Goal: Information Seeking & Learning: Check status

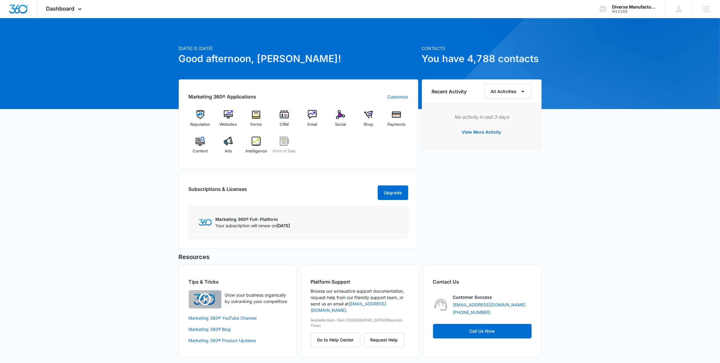
click at [143, 112] on div "Today is Thursday, September 4th Good afternoon, Anastasia! Contacts You have 4…" at bounding box center [360, 195] width 720 height 338
click at [292, 120] on div "CRM" at bounding box center [284, 120] width 23 height 21
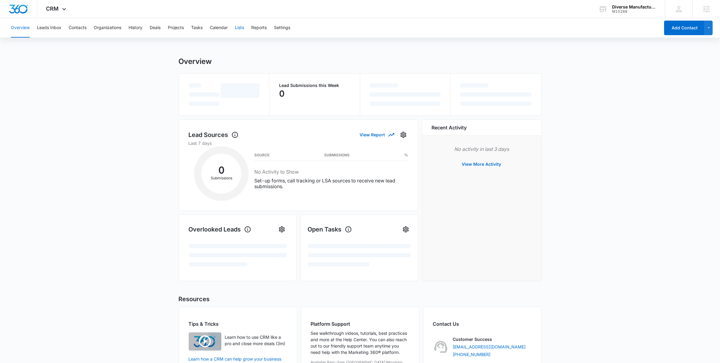
click at [244, 29] on button "Lists" at bounding box center [239, 27] width 9 height 19
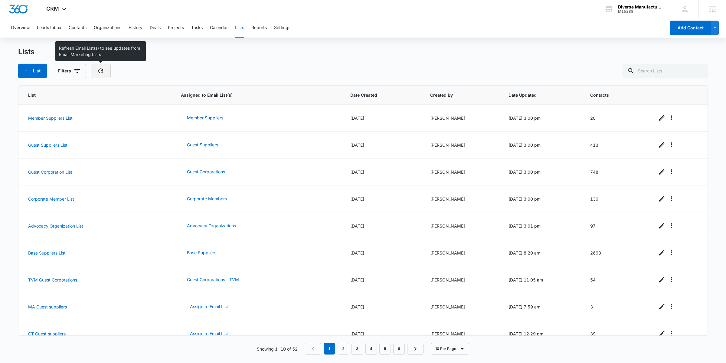
click at [100, 73] on icon "button" at bounding box center [100, 70] width 5 height 5
click at [61, 12] on icon at bounding box center [64, 10] width 7 height 7
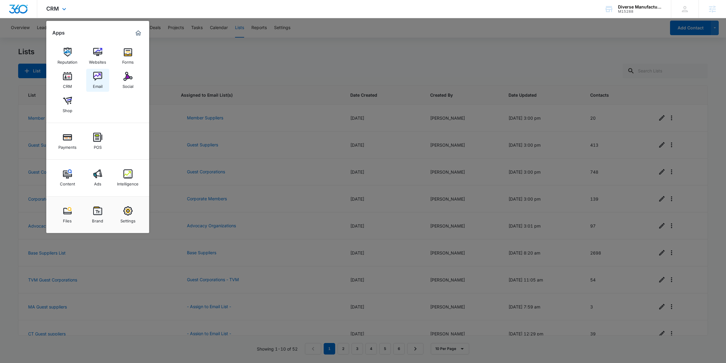
click at [97, 77] on img at bounding box center [97, 76] width 9 height 9
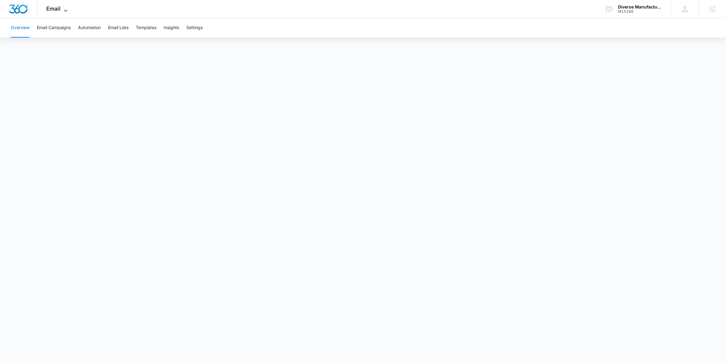
click at [64, 10] on icon at bounding box center [65, 10] width 7 height 7
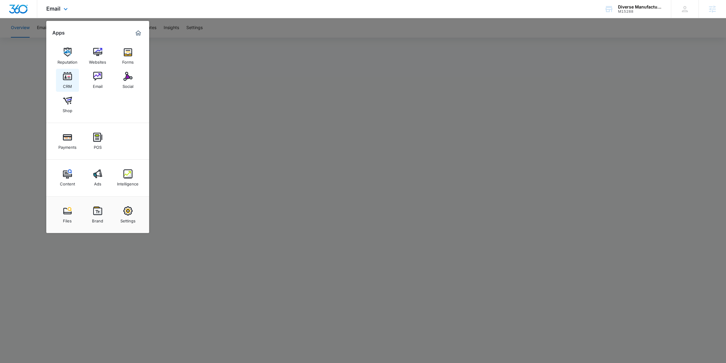
click at [72, 81] on div "CRM" at bounding box center [67, 85] width 9 height 8
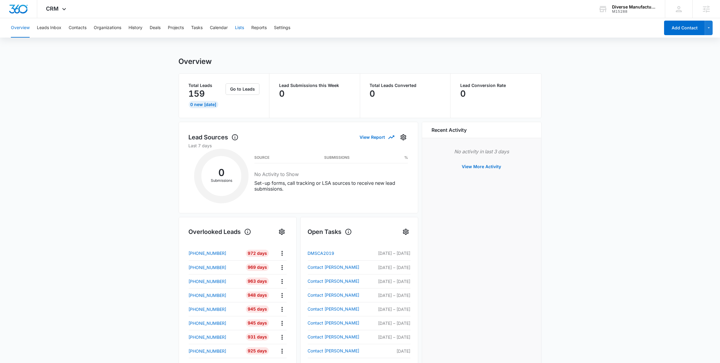
click at [239, 26] on button "Lists" at bounding box center [239, 27] width 9 height 19
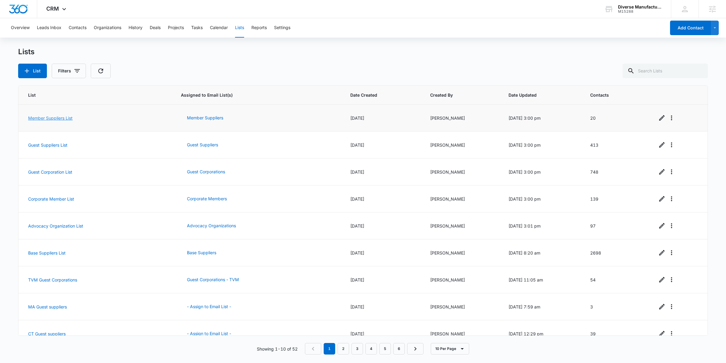
click at [51, 115] on link "Member Suppliers List" at bounding box center [50, 117] width 44 height 5
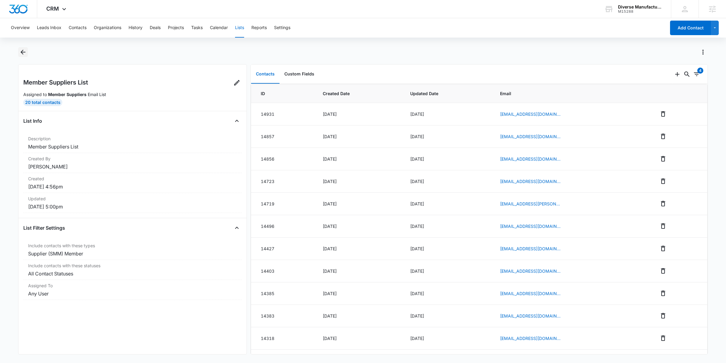
click at [18, 52] on button "Back" at bounding box center [23, 52] width 10 height 10
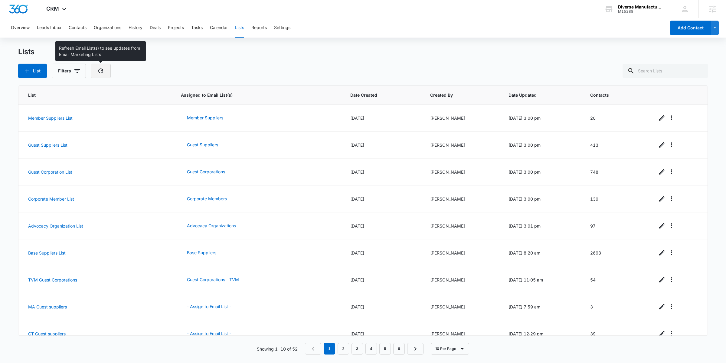
click at [106, 72] on button "button" at bounding box center [101, 71] width 20 height 15
click at [194, 251] on button "Base Suppliers" at bounding box center [201, 252] width 41 height 15
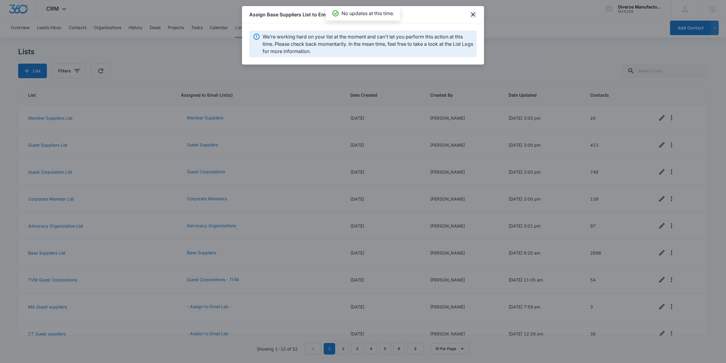
click at [475, 16] on icon "close" at bounding box center [473, 14] width 7 height 7
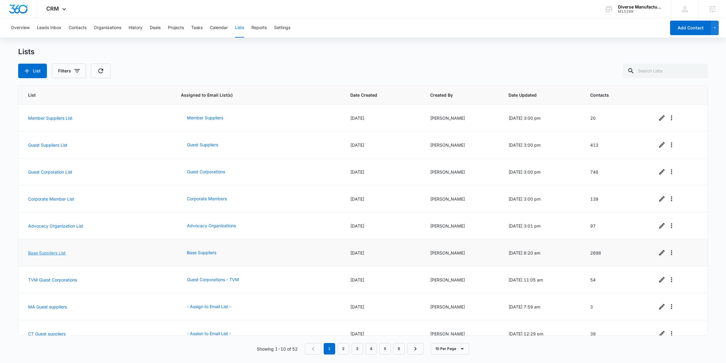
click at [59, 254] on link "Base Suppliers List" at bounding box center [47, 252] width 38 height 5
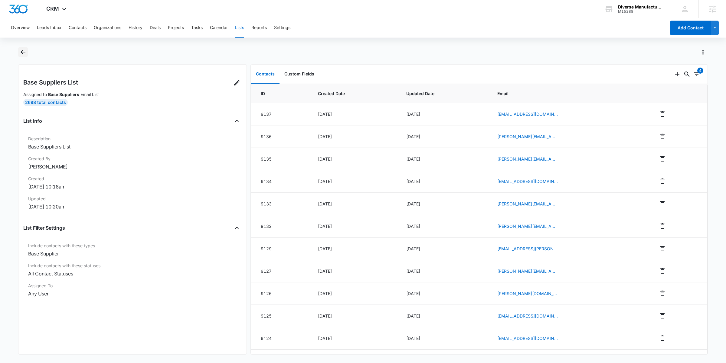
click at [21, 56] on button "Back" at bounding box center [23, 52] width 10 height 10
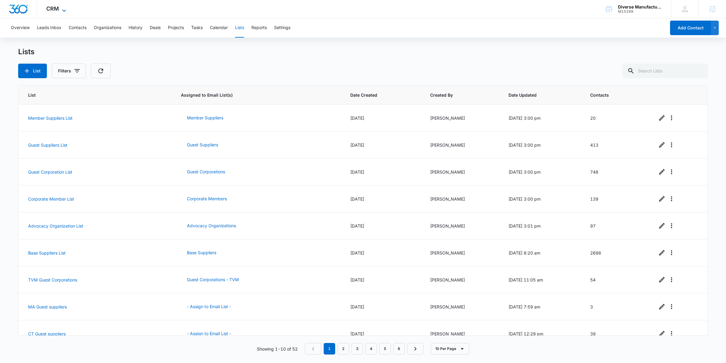
click at [55, 11] on span "CRM" at bounding box center [52, 8] width 13 height 6
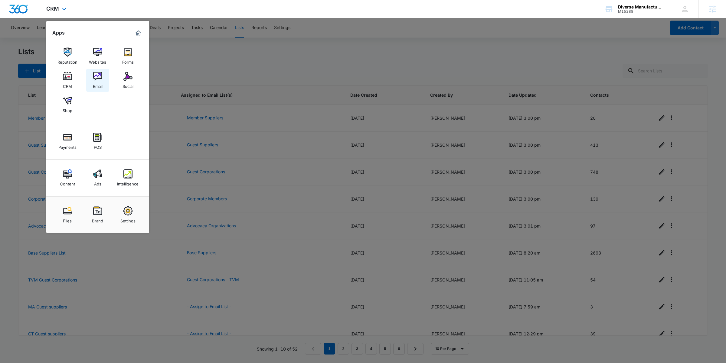
click at [96, 78] on img at bounding box center [97, 76] width 9 height 9
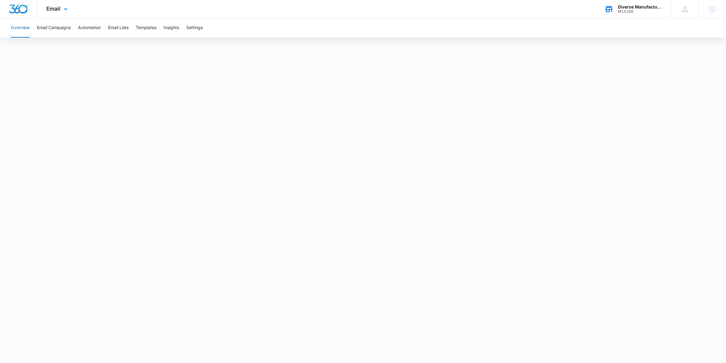
click at [648, 7] on div "Diverse Manufacturing Supply Chain Alliance (DMSCA)" at bounding box center [640, 7] width 44 height 5
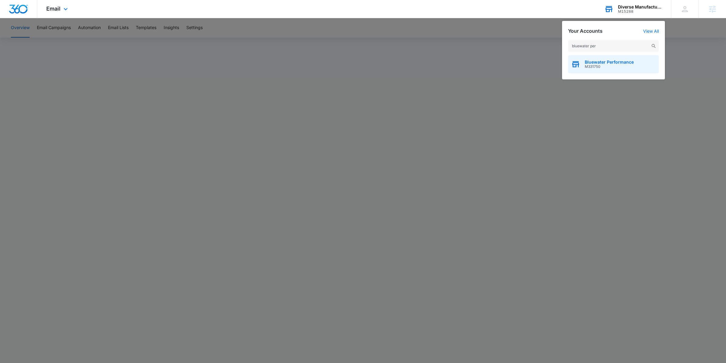
type input "bluewater per"
click at [621, 60] on span "Bluewater Performance" at bounding box center [609, 62] width 49 height 5
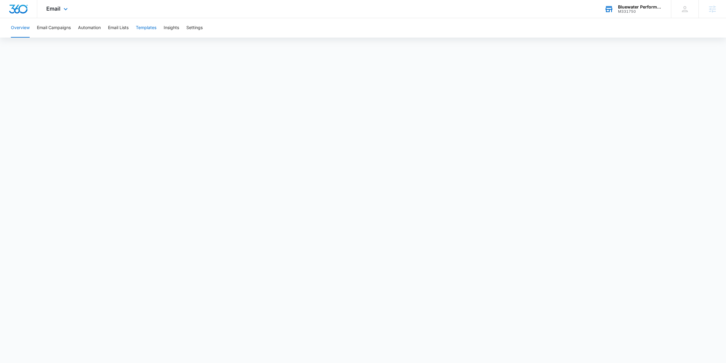
click at [151, 29] on button "Templates" at bounding box center [146, 27] width 21 height 19
click at [87, 30] on button "Automation" at bounding box center [89, 27] width 23 height 19
click at [125, 28] on button "Email Lists" at bounding box center [118, 27] width 21 height 19
click at [95, 31] on button "Automation" at bounding box center [89, 27] width 23 height 19
click at [195, 27] on button "Settings" at bounding box center [194, 27] width 16 height 19
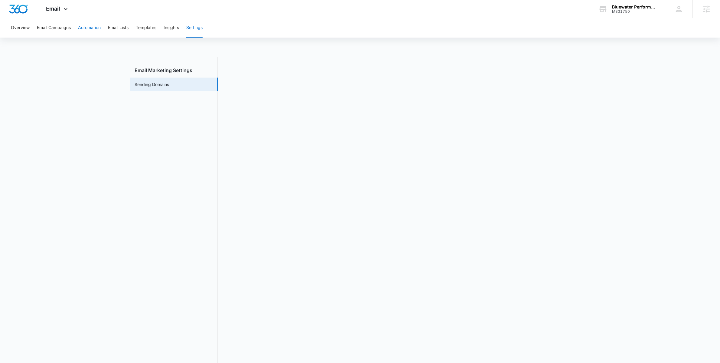
click at [88, 28] on button "Automation" at bounding box center [89, 27] width 23 height 19
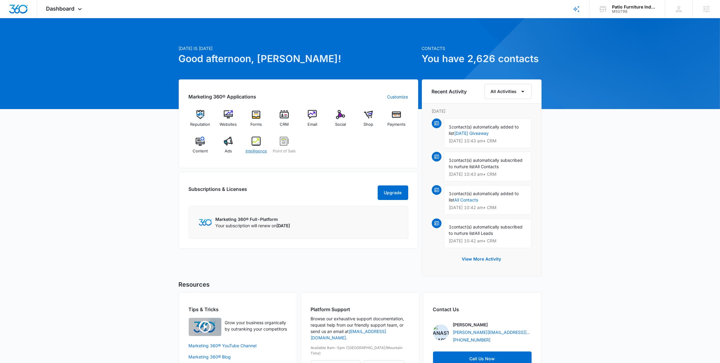
click at [252, 138] on img at bounding box center [256, 140] width 9 height 9
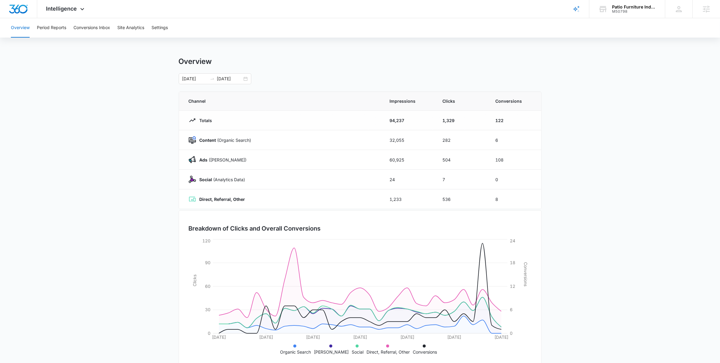
click at [114, 78] on main "Overview [DATE] [DATE] Channel Impressions Clicks Conversions Totals 94,237 1,3…" at bounding box center [360, 216] width 720 height 318
click at [84, 8] on icon at bounding box center [82, 10] width 7 height 7
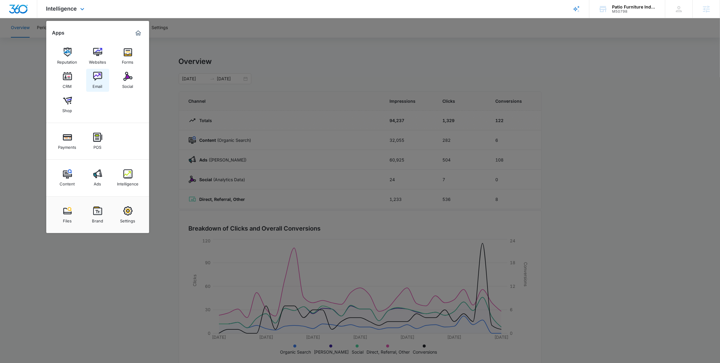
click at [101, 81] on div "Email" at bounding box center [98, 85] width 10 height 8
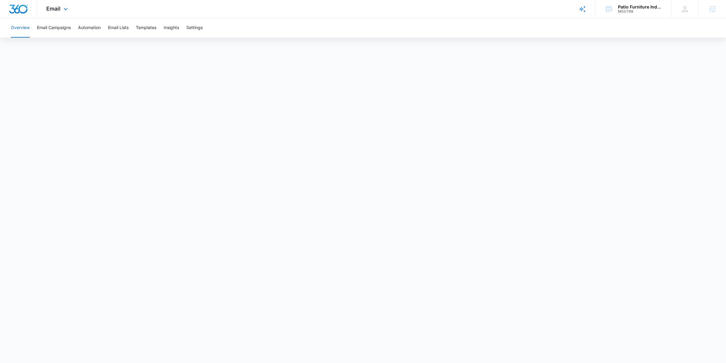
click at [61, 10] on div "Email Apps Reputation Websites Forms CRM Email Social Shop Payments POS Content…" at bounding box center [57, 9] width 41 height 18
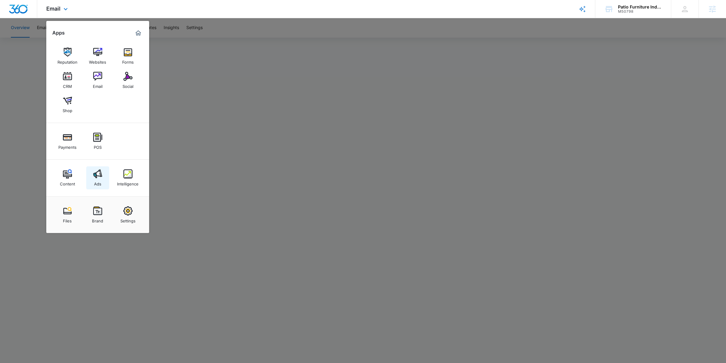
click at [100, 176] on img at bounding box center [97, 173] width 9 height 9
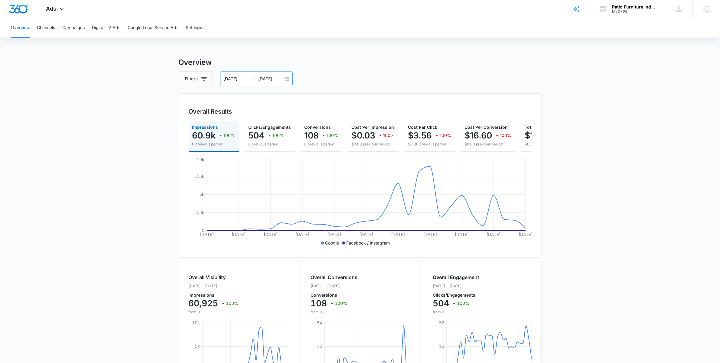
click at [286, 80] on div "08/04/2025 09/03/2025" at bounding box center [256, 78] width 73 height 15
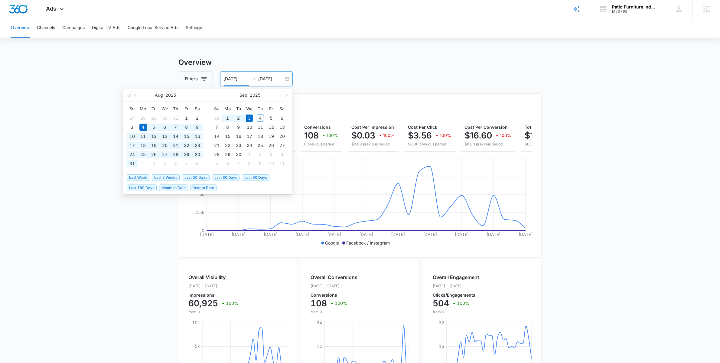
click at [333, 73] on div "Filters 08/04/2025 09/03/2025" at bounding box center [360, 78] width 363 height 15
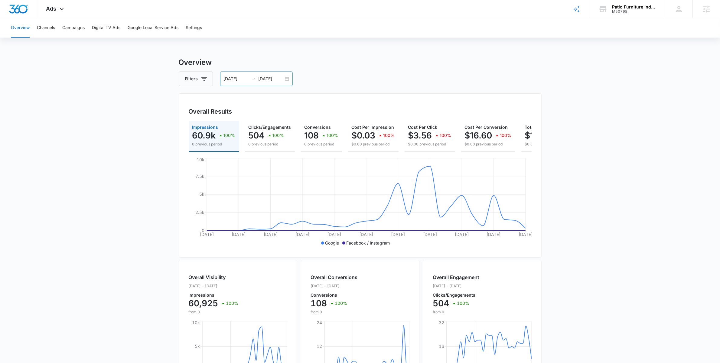
click at [285, 81] on div "08/04/2025 09/03/2025" at bounding box center [256, 78] width 73 height 15
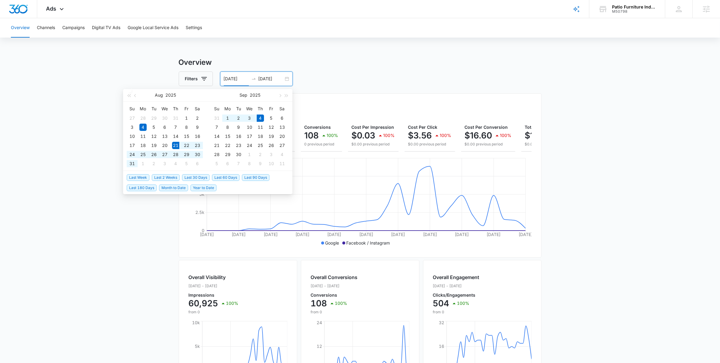
click at [164, 178] on span "Last 2 Weeks" at bounding box center [166, 177] width 28 height 7
type input "[DATE]"
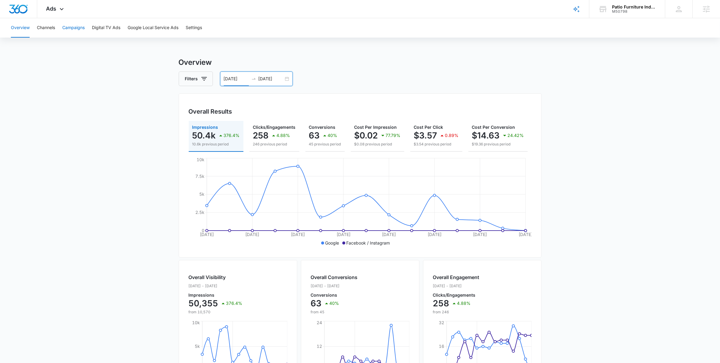
click at [73, 33] on button "Campaigns" at bounding box center [73, 27] width 22 height 19
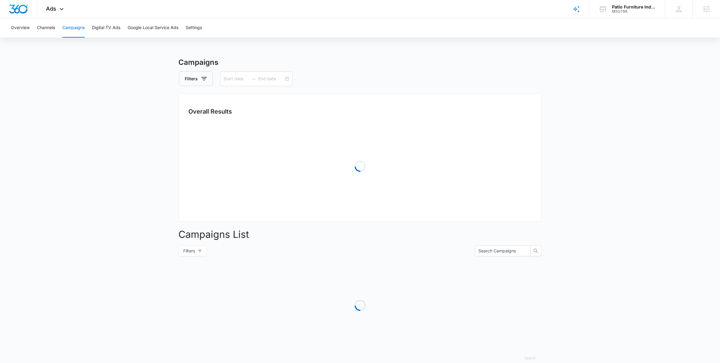
type input "[DATE]"
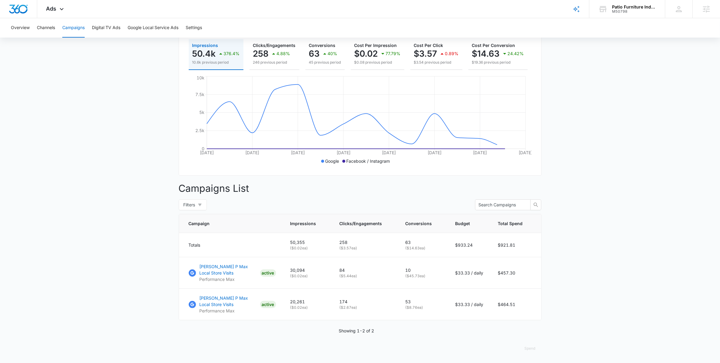
scroll to position [87, 0]
click at [170, 294] on main "Campaigns Filters [DATE] [DATE] Overall Results Impressions 50.4k 376.4% 10.6k …" at bounding box center [360, 168] width 720 height 387
click at [177, 278] on main "Campaigns Filters [DATE] [DATE] Overall Results Impressions 50.4k 376.4% 10.6k …" at bounding box center [360, 168] width 720 height 387
click at [215, 267] on p "[PERSON_NAME] P Max Local Store Visits" at bounding box center [229, 269] width 58 height 13
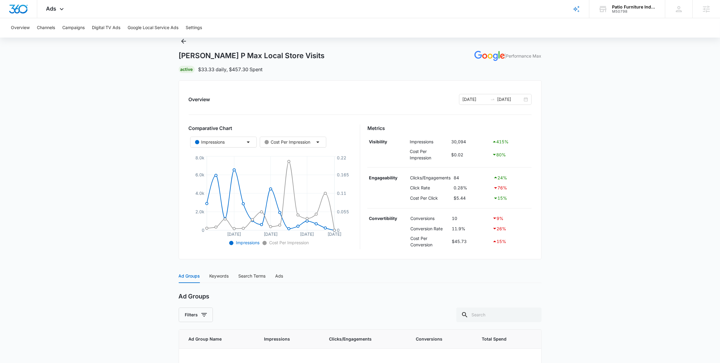
scroll to position [74, 0]
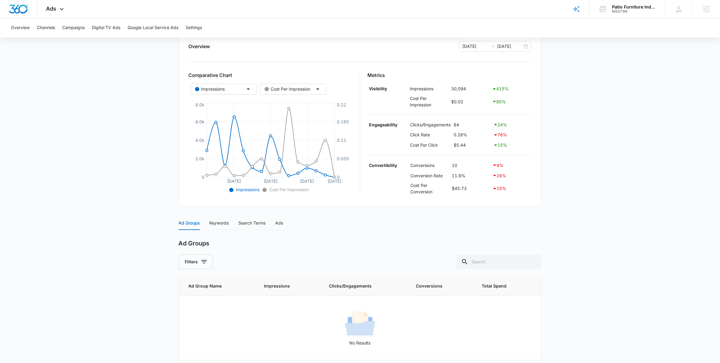
click at [148, 268] on main "[PERSON_NAME] P Max Local Store Visits | Performance Max Active $33.33 daily , …" at bounding box center [360, 175] width 720 height 384
click at [250, 225] on div "Search Terms" at bounding box center [252, 222] width 27 height 7
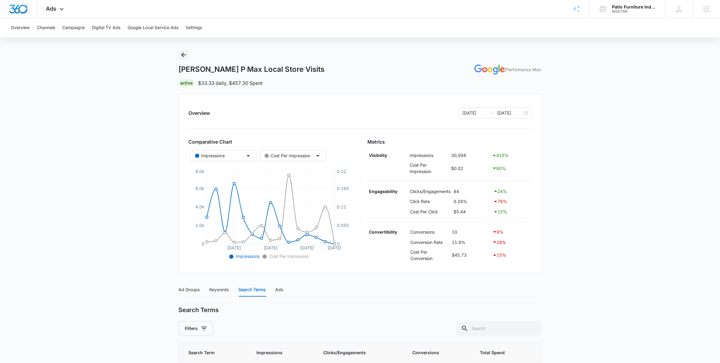
click at [186, 56] on icon "Back" at bounding box center [183, 54] width 7 height 7
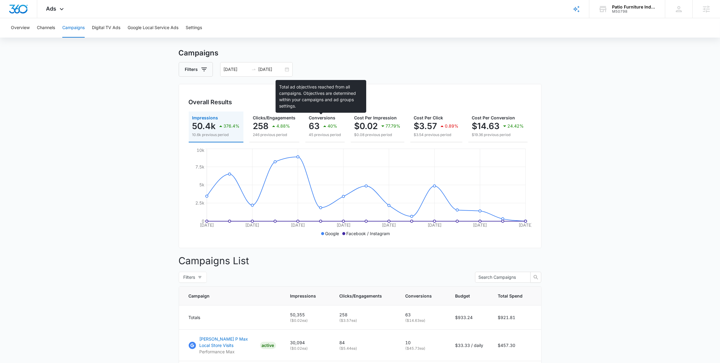
scroll to position [17, 0]
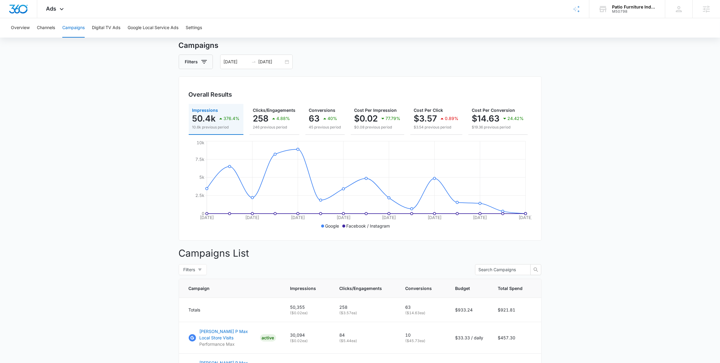
click at [173, 140] on main "Campaigns Filters [DATE] [DATE] Overall Results Impressions 50.4k 376.4% 10.6k …" at bounding box center [360, 233] width 720 height 387
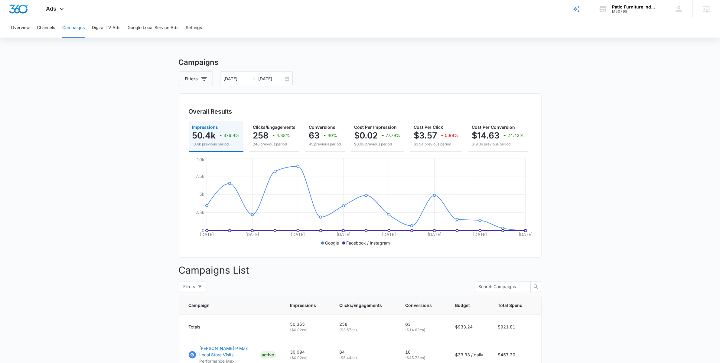
click at [421, 58] on h3 "Campaigns" at bounding box center [360, 62] width 363 height 11
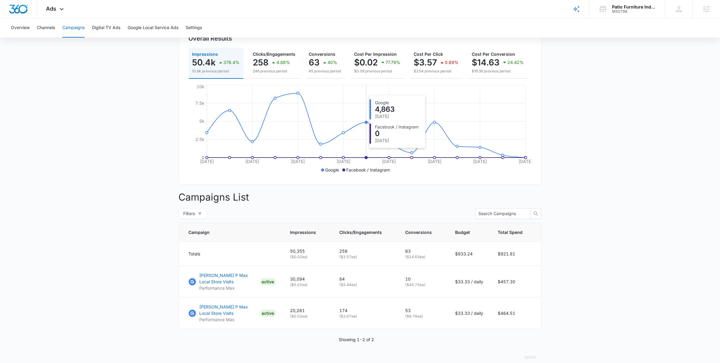
scroll to position [87, 0]
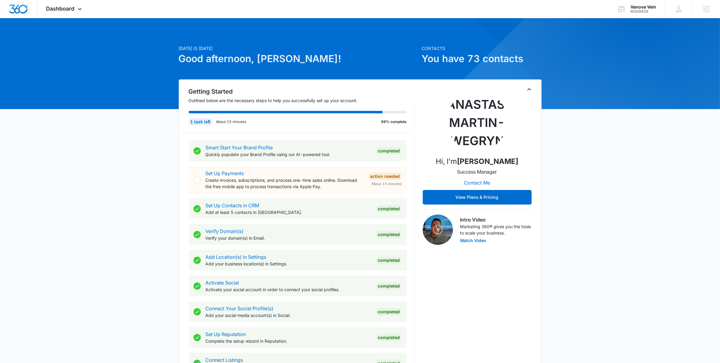
drag, startPoint x: 653, startPoint y: 141, endPoint x: 536, endPoint y: 222, distance: 141.7
click at [653, 141] on div "Today is Thursday, September 4th Good afternoon, Anastasia! Contacts You have 7…" at bounding box center [360, 352] width 720 height 653
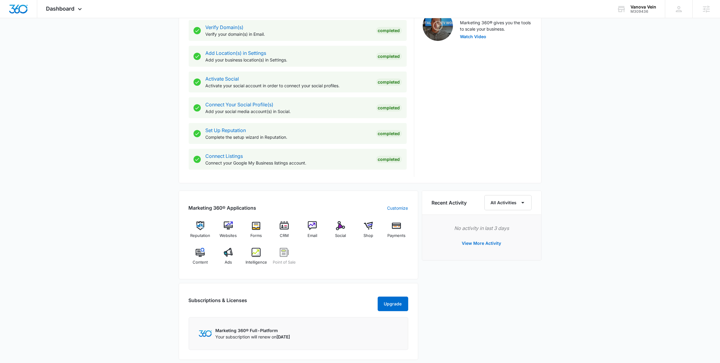
scroll to position [258, 0]
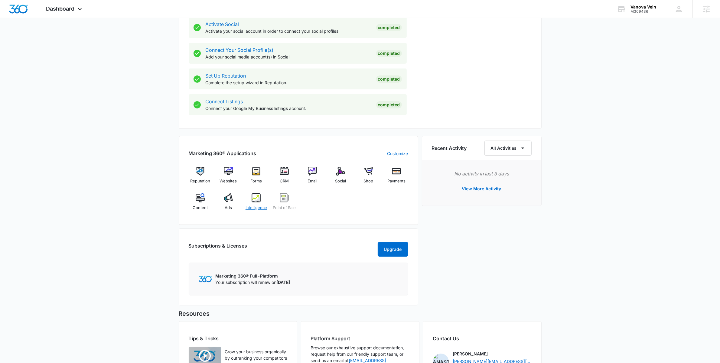
click at [257, 202] on div "Intelligence" at bounding box center [256, 204] width 23 height 22
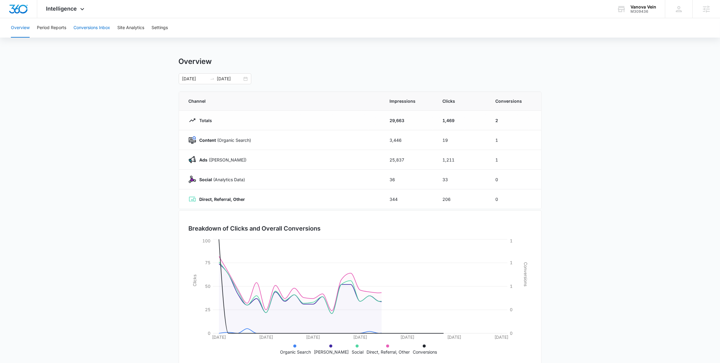
click at [108, 28] on button "Conversions Inbox" at bounding box center [92, 27] width 37 height 19
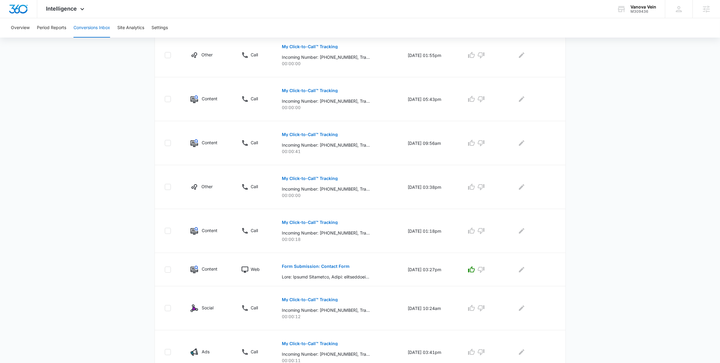
scroll to position [150, 0]
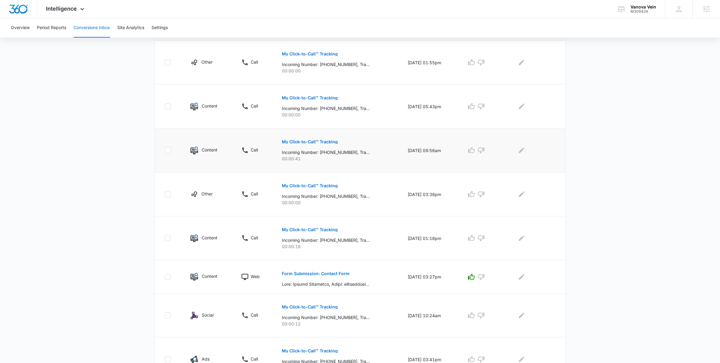
click at [320, 145] on button "My Click-to-Call™ Tracking" at bounding box center [310, 141] width 56 height 15
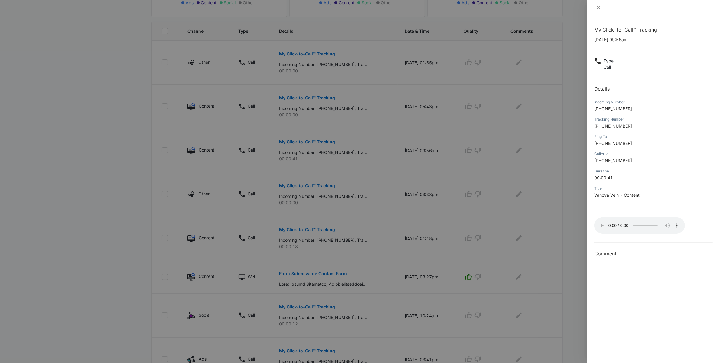
click at [99, 146] on div at bounding box center [360, 181] width 720 height 363
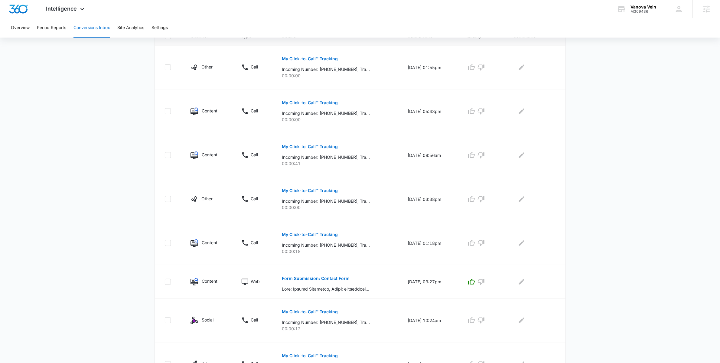
scroll to position [138, 0]
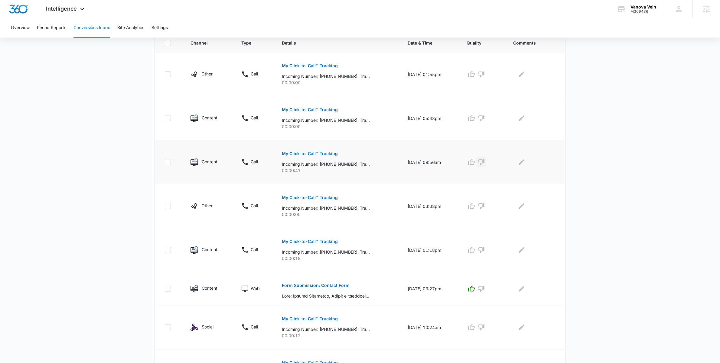
click at [485, 160] on icon "button" at bounding box center [481, 161] width 7 height 7
click at [123, 29] on button "Site Analytics" at bounding box center [130, 27] width 27 height 19
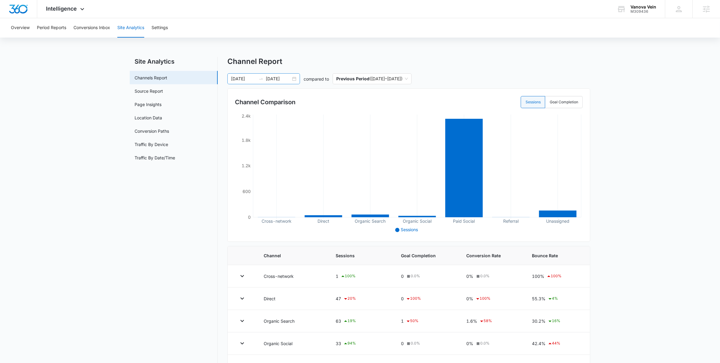
click at [292, 81] on div "07/21/2025 08/20/2025" at bounding box center [264, 78] width 73 height 11
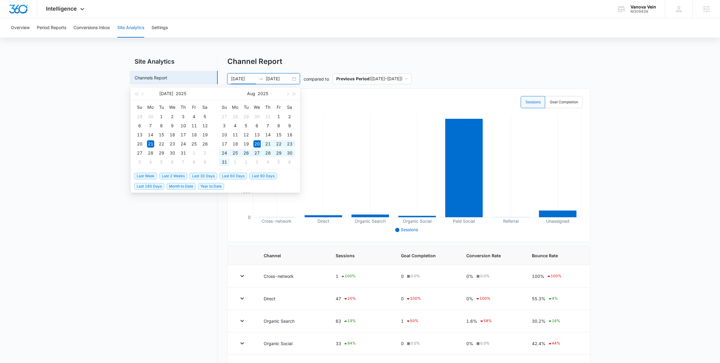
click at [149, 177] on span "Last Week" at bounding box center [145, 175] width 23 height 7
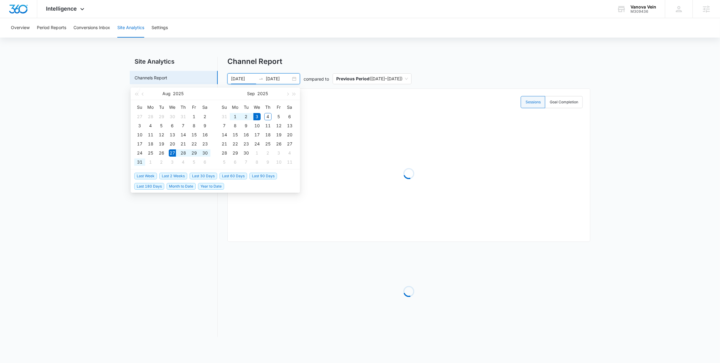
type input "08/27/2025"
type input "09/03/2025"
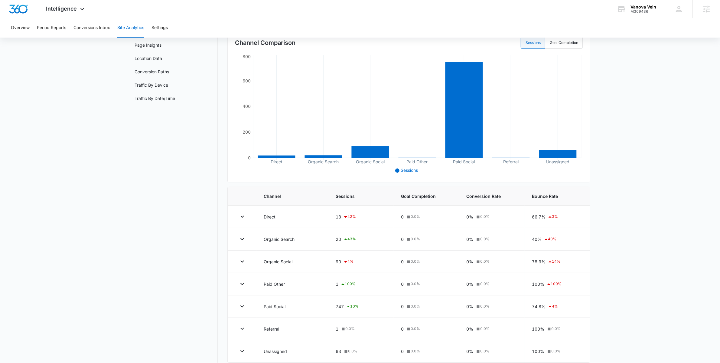
scroll to position [65, 0]
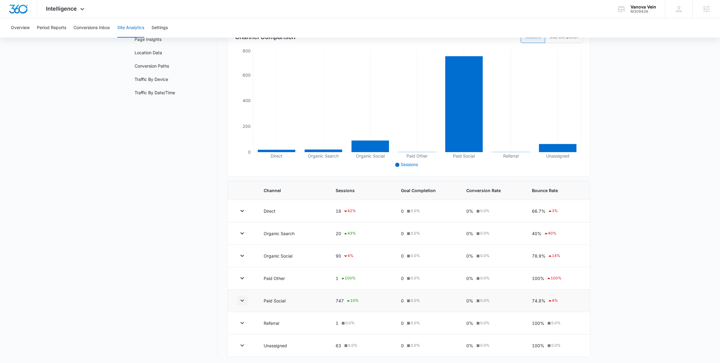
click at [242, 300] on icon "button" at bounding box center [242, 300] width 7 height 7
click at [242, 299] on icon "button" at bounding box center [242, 300] width 7 height 7
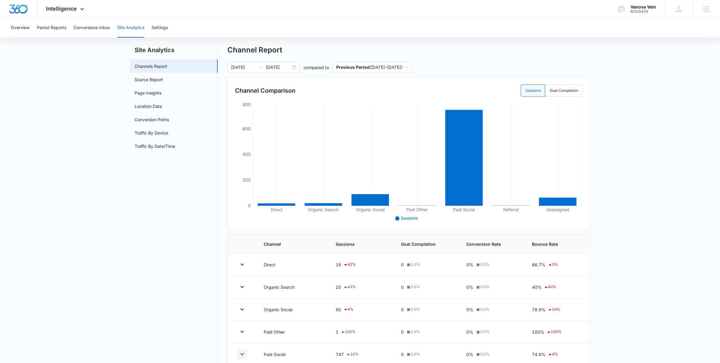
scroll to position [10, 0]
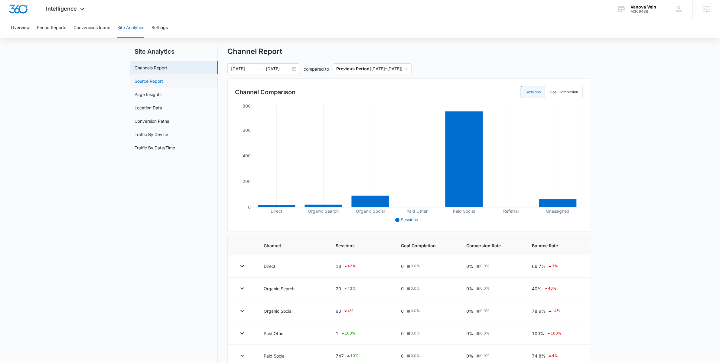
click at [163, 78] on link "Source Report" at bounding box center [149, 81] width 28 height 6
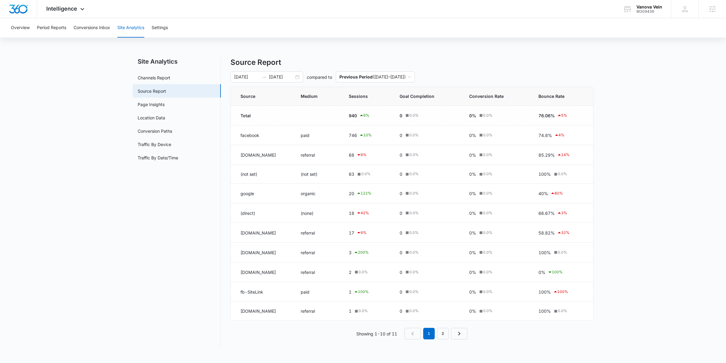
click at [634, 81] on main "Site Analytics Channels Report Source Report Page Insights Location Data Conver…" at bounding box center [363, 205] width 726 height 297
click at [114, 216] on main "Site Analytics Channels Report Source Report Page Insights Location Data Conver…" at bounding box center [363, 205] width 726 height 297
click at [141, 251] on nav "Site Analytics Channels Report Source Report Page Insights Location Data Conver…" at bounding box center [177, 201] width 88 height 289
click at [133, 221] on nav "Site Analytics Channels Report Source Report Page Insights Location Data Conver…" at bounding box center [177, 201] width 88 height 289
click at [87, 234] on main "Site Analytics Channels Report Source Report Page Insights Location Data Conver…" at bounding box center [363, 205] width 726 height 297
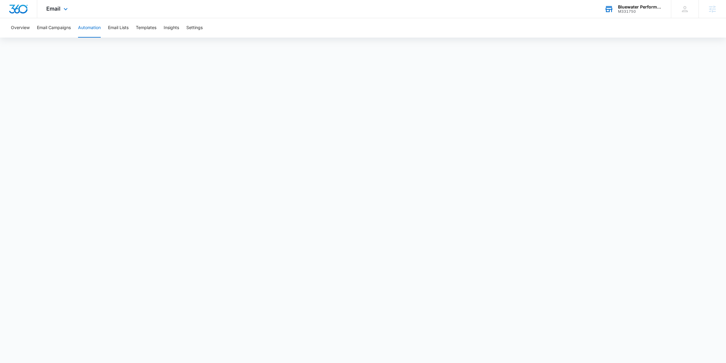
click at [634, 6] on div "Bluewater Performance" at bounding box center [640, 7] width 44 height 5
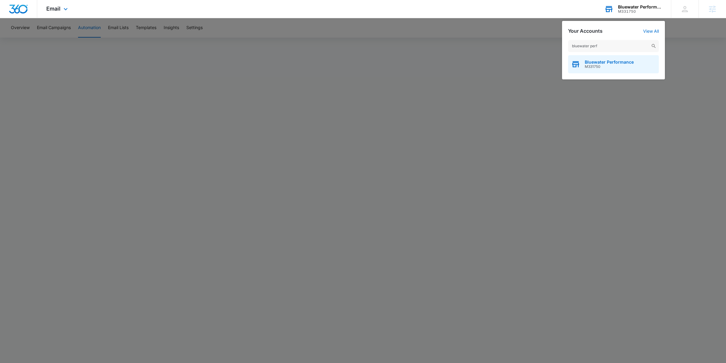
type input "bluewater perf"
click at [596, 60] on span "Bluewater Performance" at bounding box center [609, 62] width 49 height 5
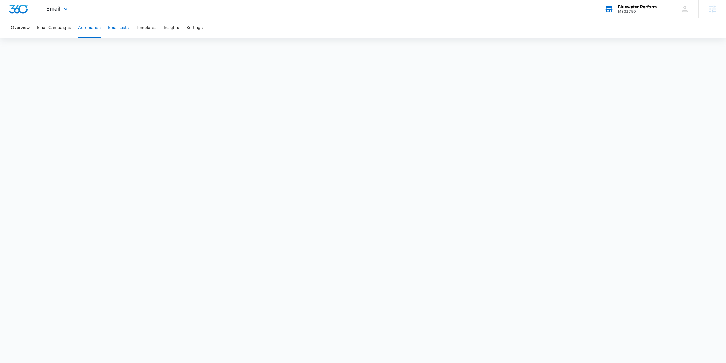
click at [121, 29] on button "Email Lists" at bounding box center [118, 27] width 21 height 19
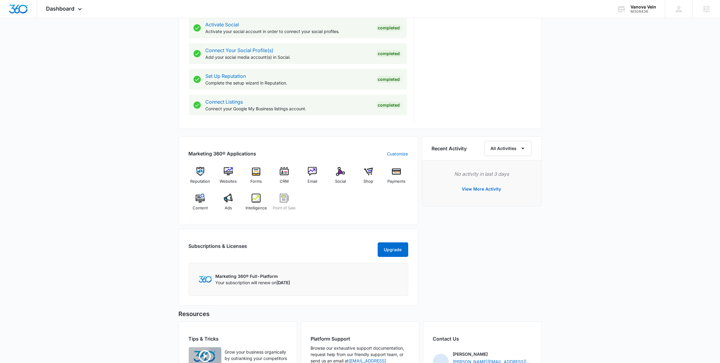
scroll to position [264, 0]
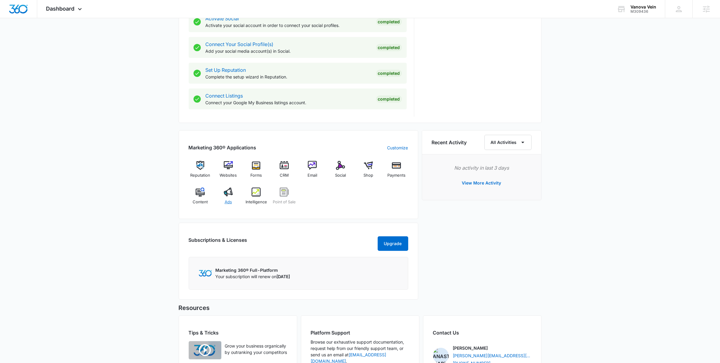
click at [232, 190] on img at bounding box center [228, 191] width 9 height 9
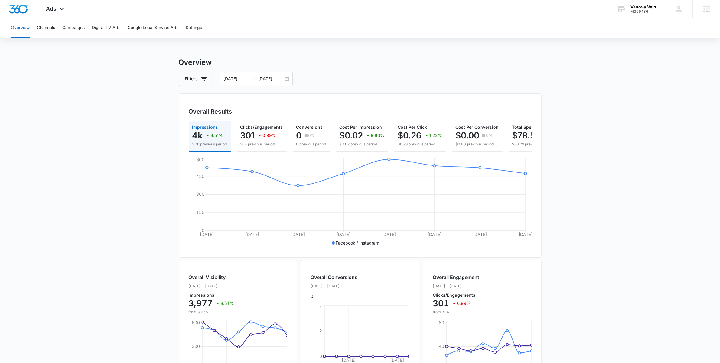
click at [296, 47] on div "Overview Channels Campaigns Digital TV Ads Google Local Service Ads Settings Ov…" at bounding box center [360, 254] width 720 height 473
click at [130, 99] on main "Overview Filters 08/27/2025 09/03/2025 Overall Results Impressions 4k 8.51% 3.7…" at bounding box center [360, 274] width 720 height 435
click at [376, 66] on h3 "Overview" at bounding box center [360, 62] width 363 height 11
click at [327, 45] on div "Overview Channels Campaigns Digital TV Ads Google Local Service Ads Settings Ov…" at bounding box center [360, 254] width 720 height 473
click at [41, 8] on div "Ads Apps Reputation Websites Forms CRM Email Social Shop Payments POS Content A…" at bounding box center [55, 9] width 37 height 18
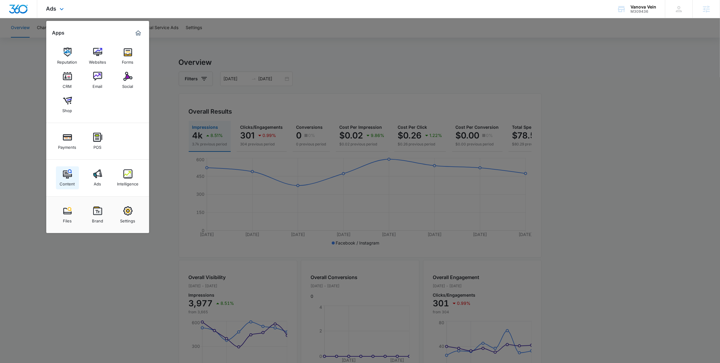
click at [69, 176] on img at bounding box center [67, 173] width 9 height 9
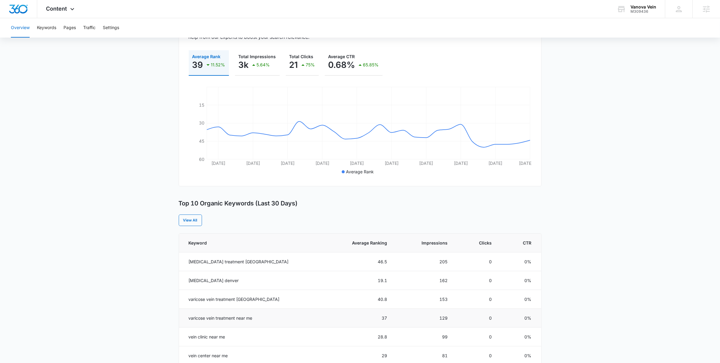
scroll to position [140, 0]
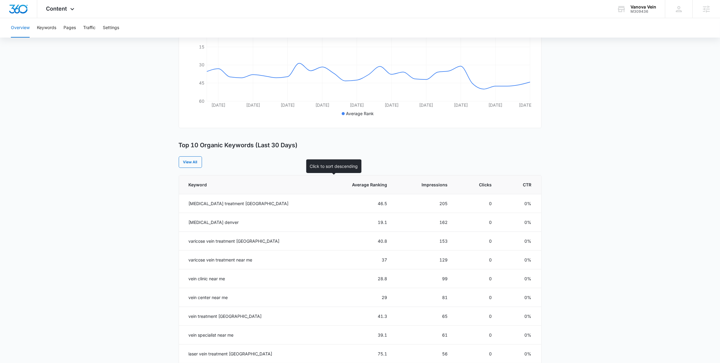
click at [353, 184] on span "Average Ranking" at bounding box center [363, 184] width 48 height 6
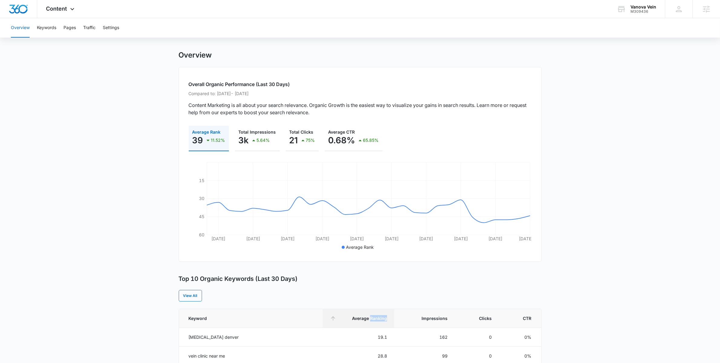
scroll to position [0, 0]
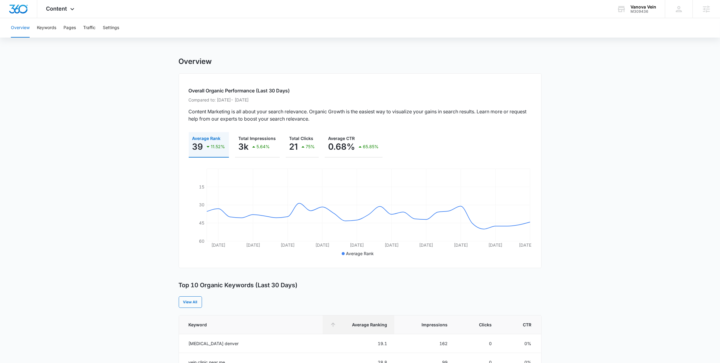
click at [436, 64] on div "Overview" at bounding box center [360, 61] width 363 height 9
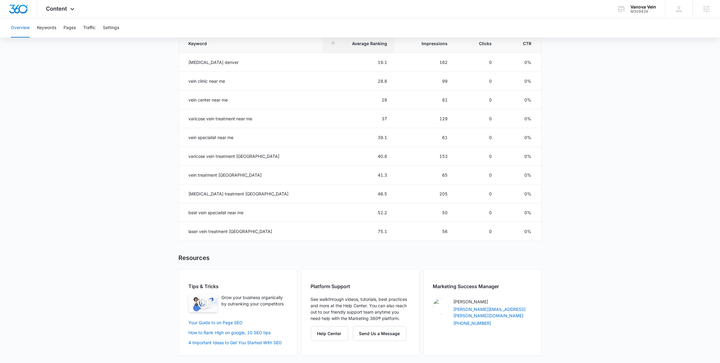
scroll to position [267, 0]
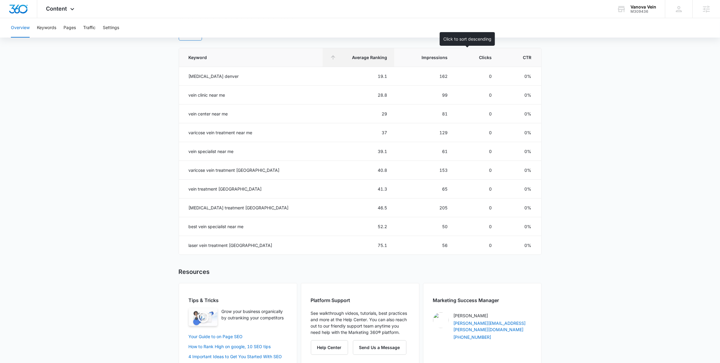
click at [481, 57] on span "Clicks" at bounding box center [481, 57] width 21 height 6
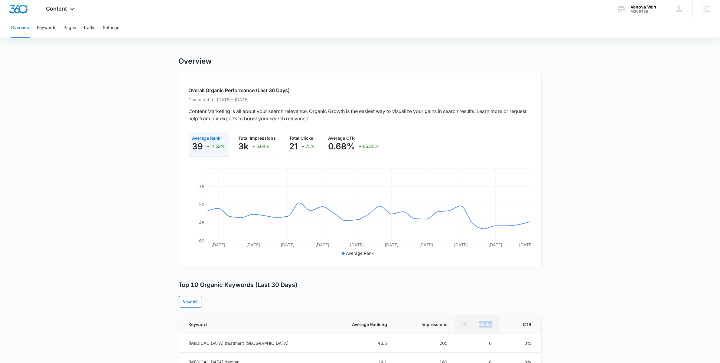
scroll to position [0, 0]
click at [67, 28] on button "Pages" at bounding box center [70, 27] width 12 height 19
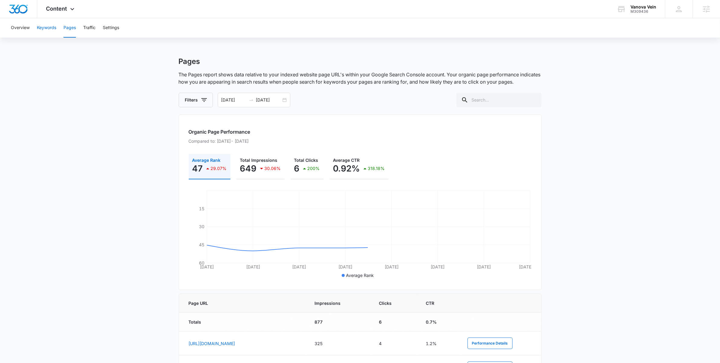
click at [52, 29] on button "Keywords" at bounding box center [46, 27] width 19 height 19
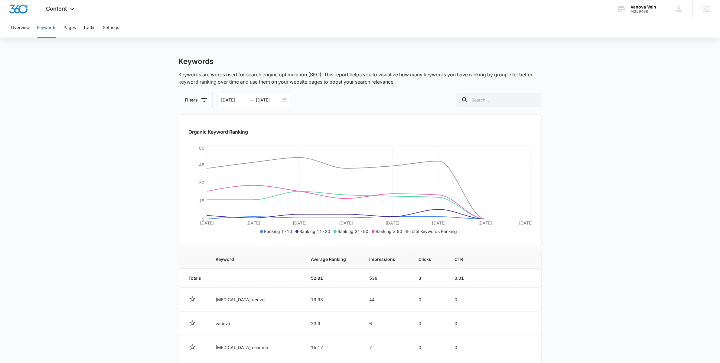
click at [283, 102] on div "08/27/2025 09/03/2025" at bounding box center [254, 100] width 73 height 15
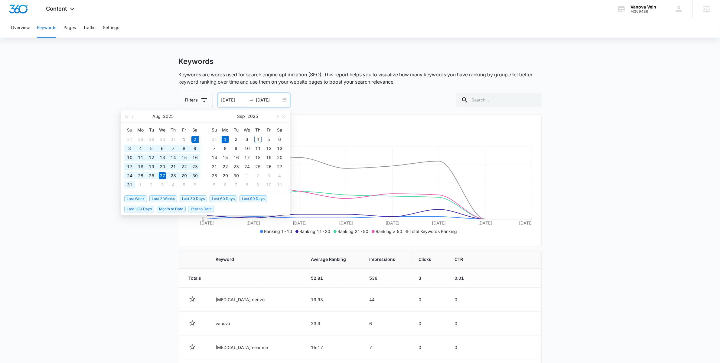
click at [190, 199] on span "Last 30 Days" at bounding box center [194, 198] width 28 height 7
type input "08/02/2025"
type input "09/01/2025"
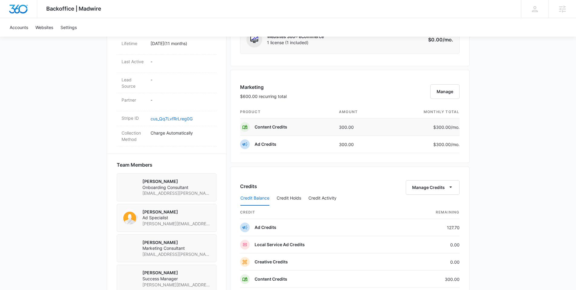
scroll to position [388, 0]
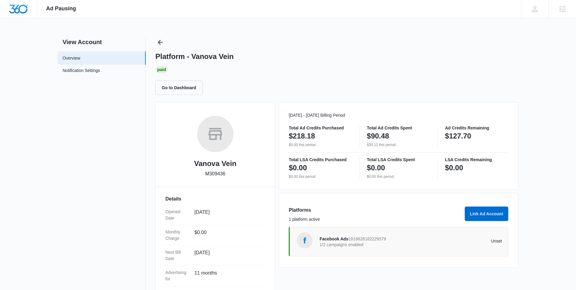
click at [323, 42] on div "Platform - Vanova Vein Paid Go to Dashboard" at bounding box center [337, 66] width 363 height 57
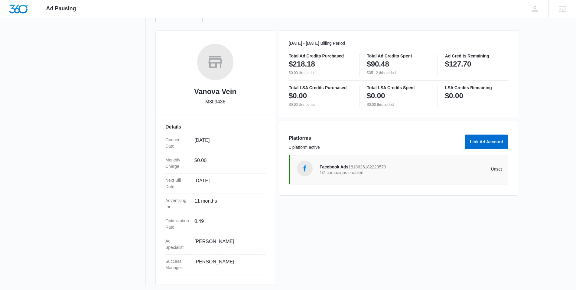
scroll to position [74, 0]
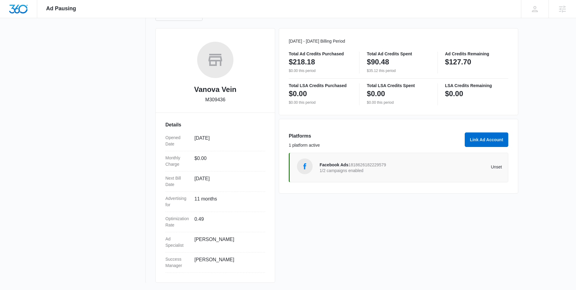
click at [371, 169] on p "1/2 campaigns enabled" at bounding box center [365, 171] width 91 height 4
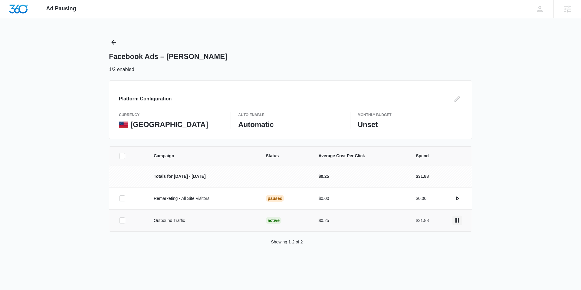
click at [458, 218] on icon "actions.pause" at bounding box center [457, 220] width 7 height 7
